Goal: Check status: Check status

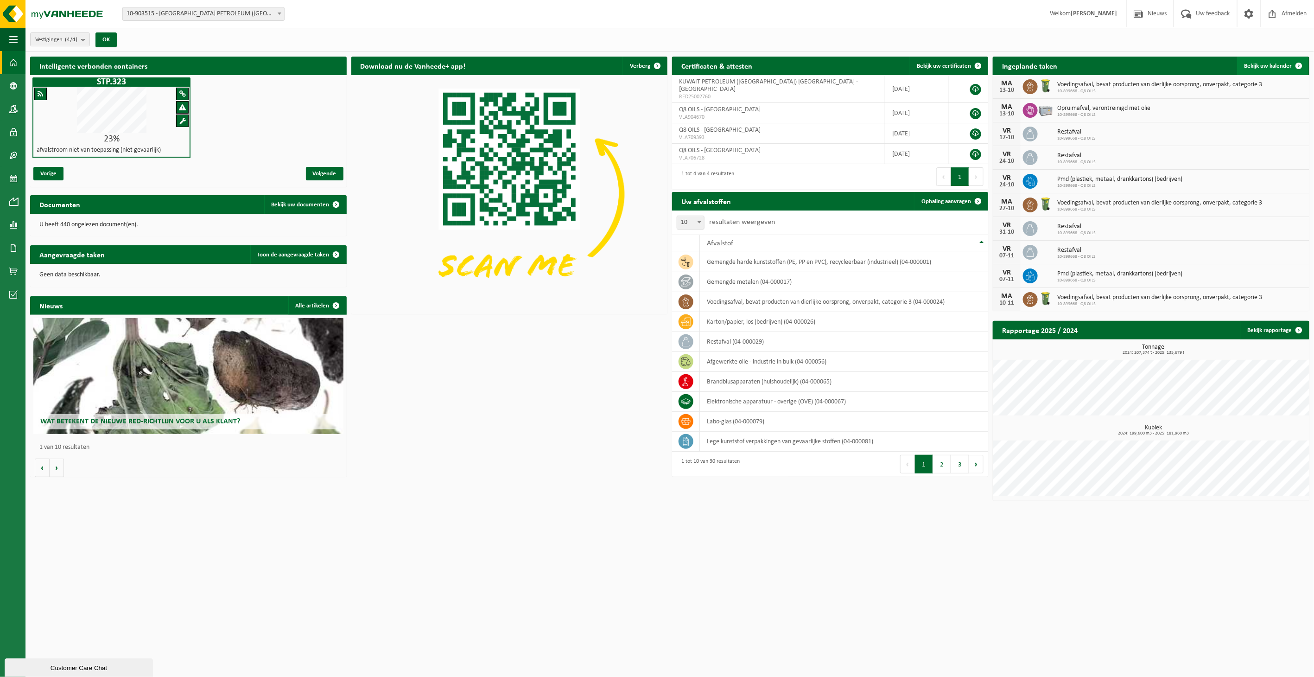
click at [1255, 65] on span "Bekijk uw kalender" at bounding box center [1269, 66] width 48 height 6
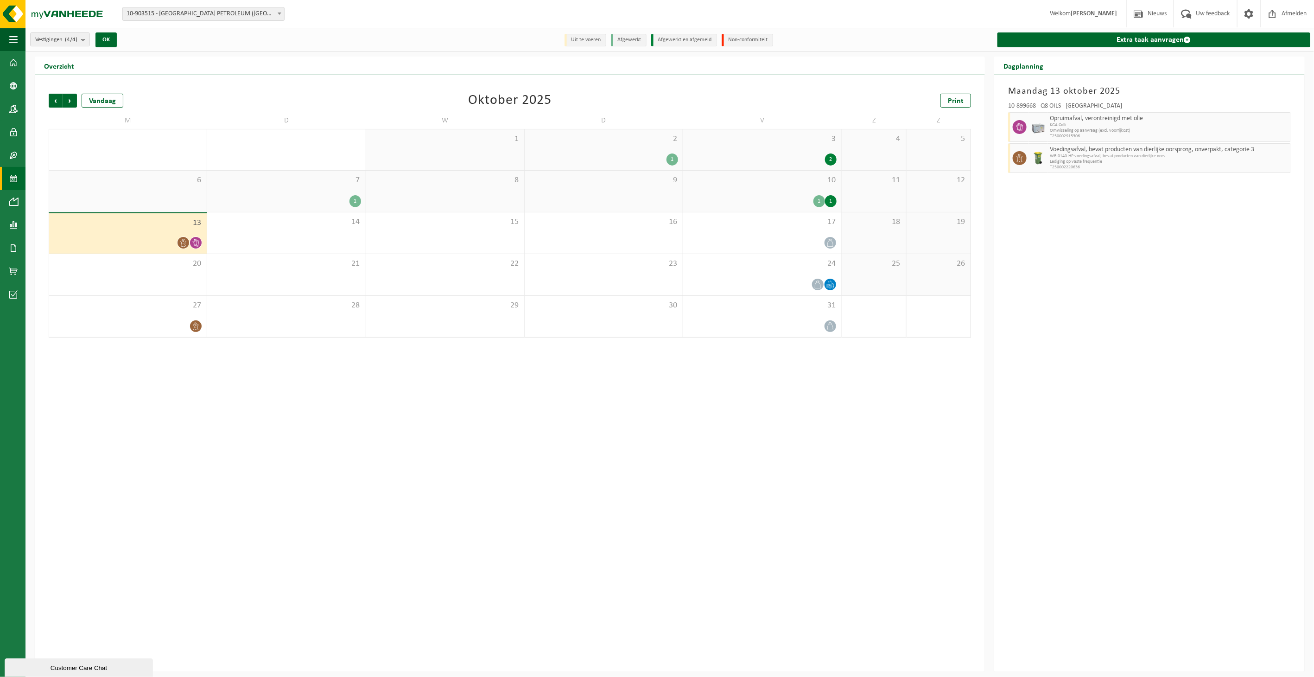
click at [787, 195] on div "1 1" at bounding box center [762, 201] width 149 height 12
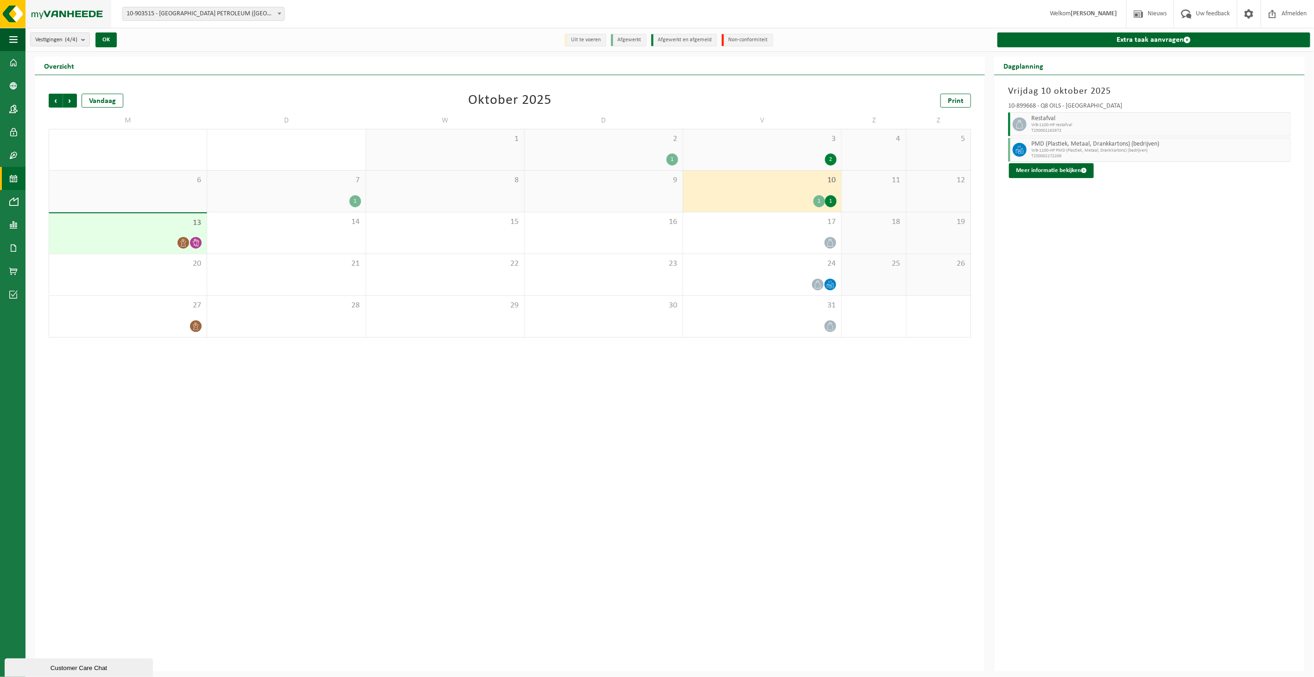
click at [11, 10] on img at bounding box center [55, 14] width 111 height 28
